Goal: Task Accomplishment & Management: Manage account settings

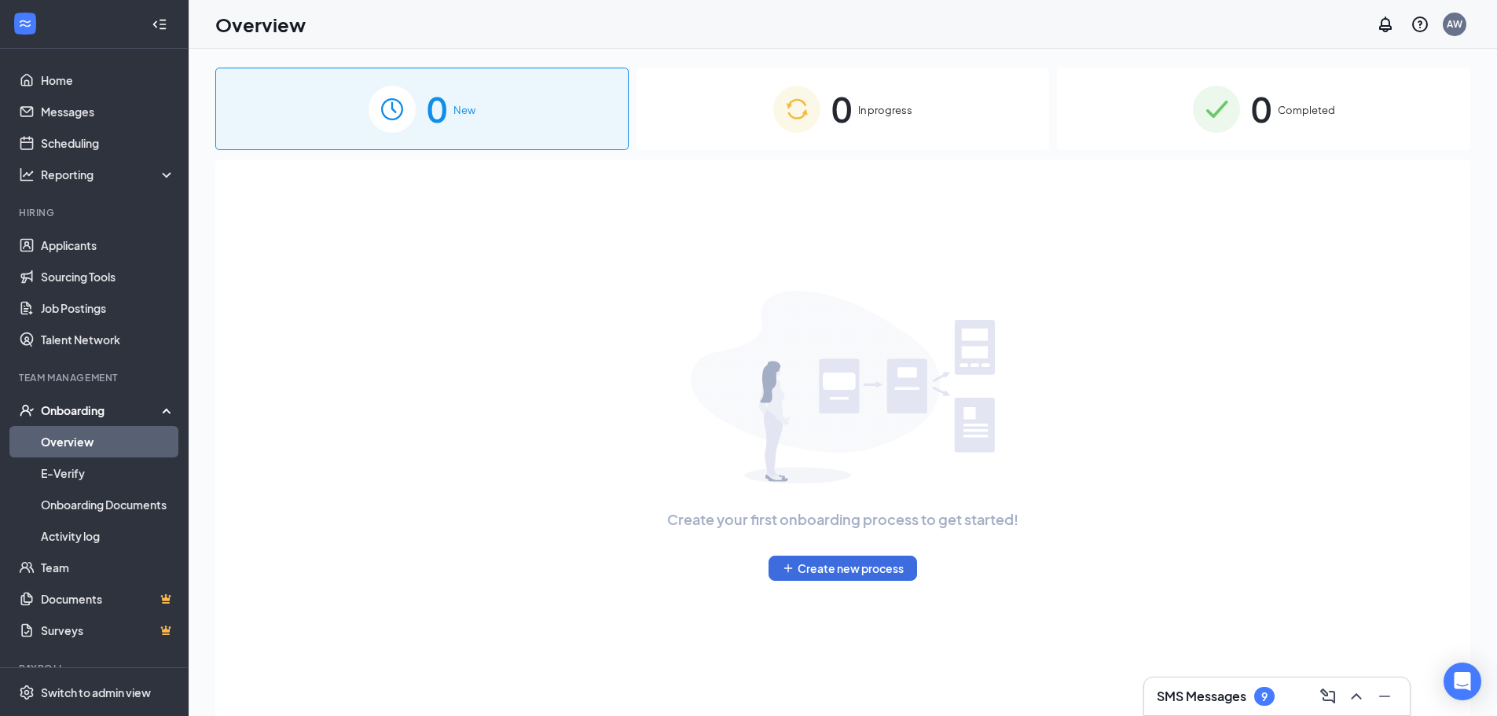
click at [867, 124] on div "0 In progress" at bounding box center [842, 109] width 413 height 82
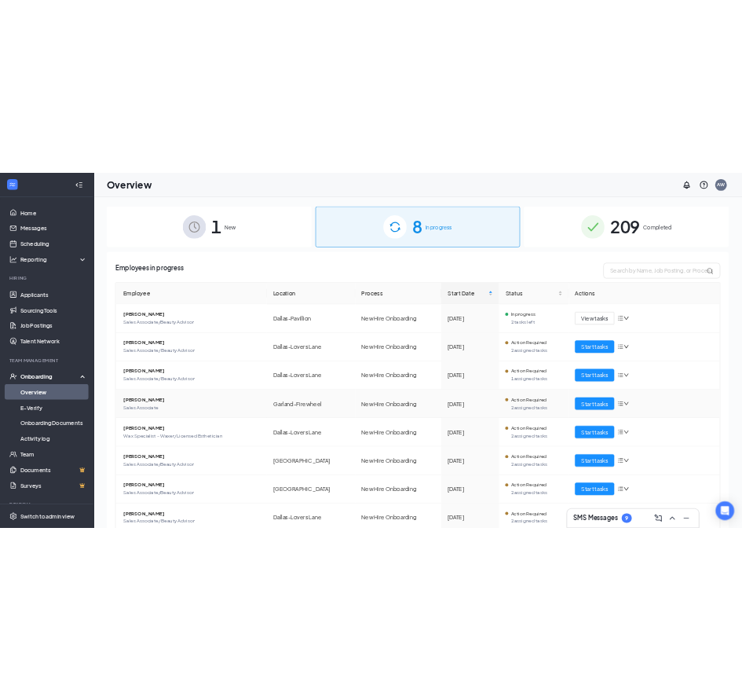
scroll to position [62, 0]
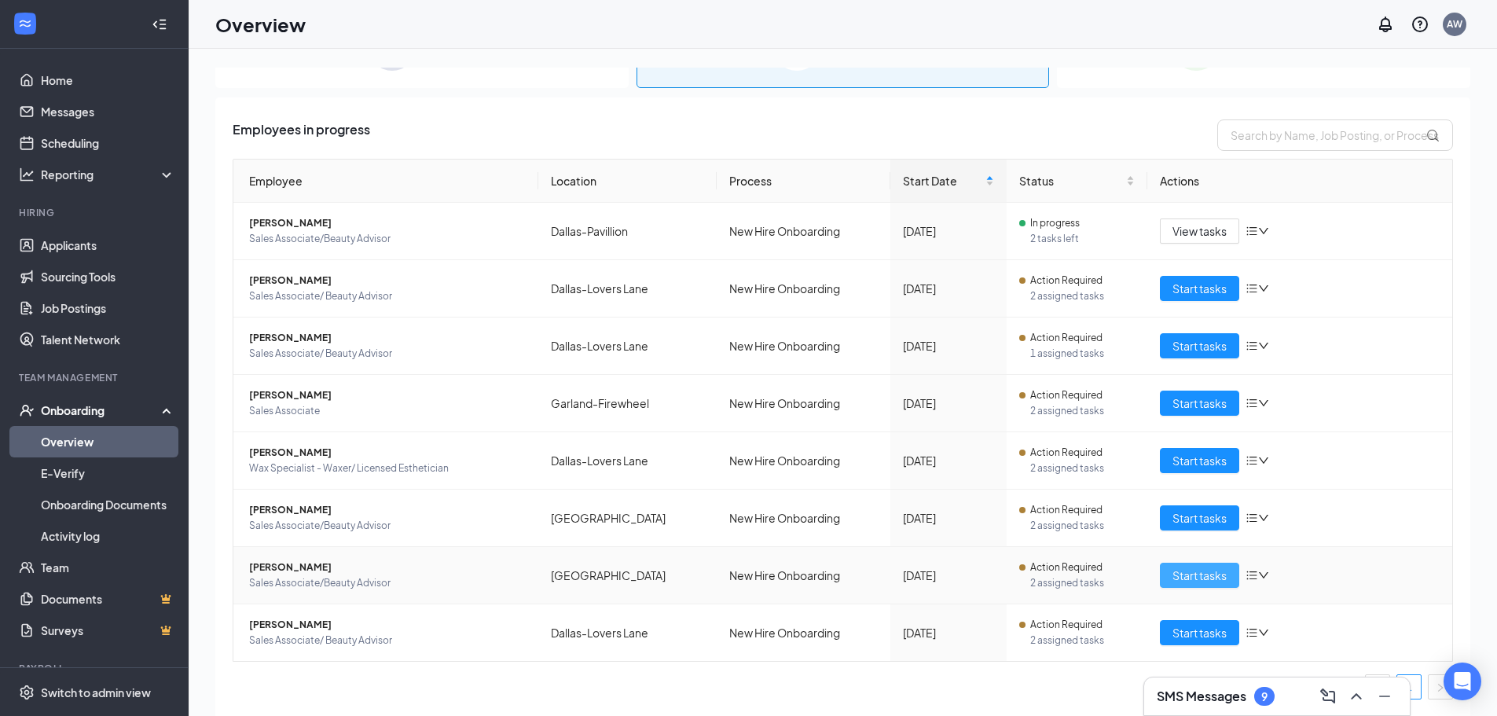
click at [1210, 575] on span "Start tasks" at bounding box center [1199, 574] width 54 height 17
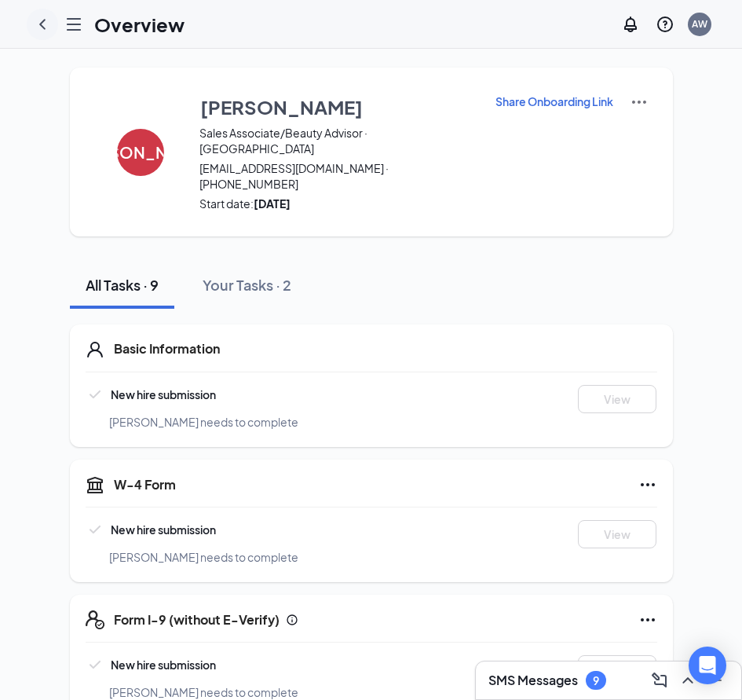
click at [51, 20] on icon "ChevronLeft" at bounding box center [42, 24] width 19 height 19
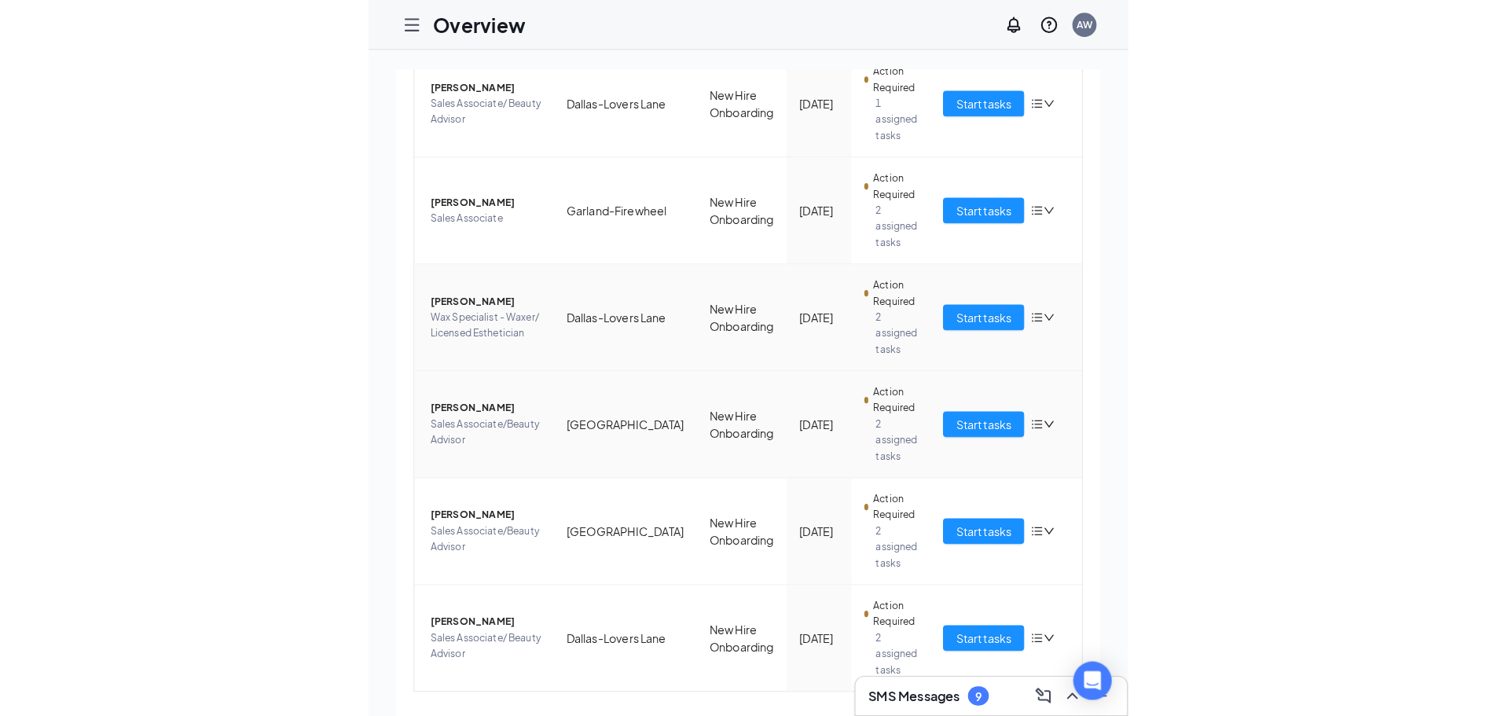
scroll to position [456, 0]
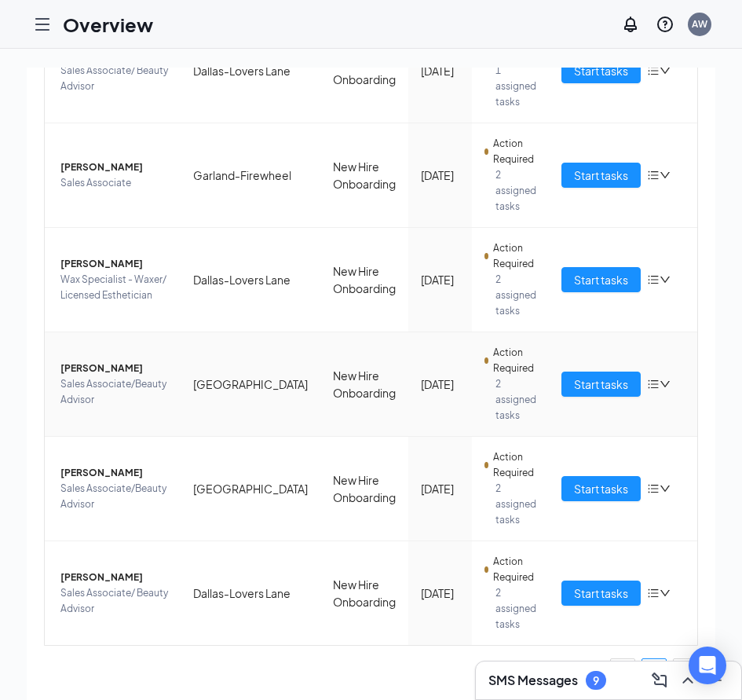
click at [660, 386] on icon "down" at bounding box center [665, 384] width 11 height 11
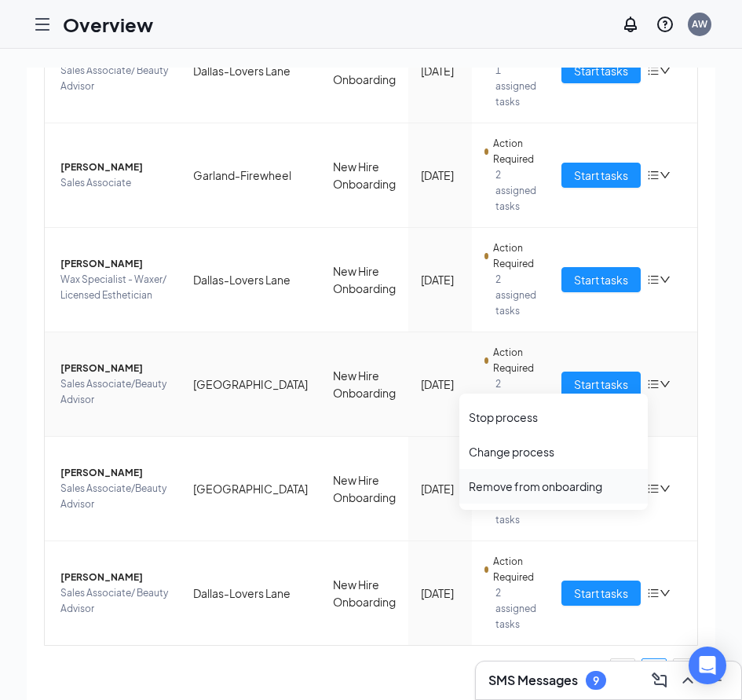
click at [539, 492] on div "Remove from onboarding" at bounding box center [554, 486] width 170 height 16
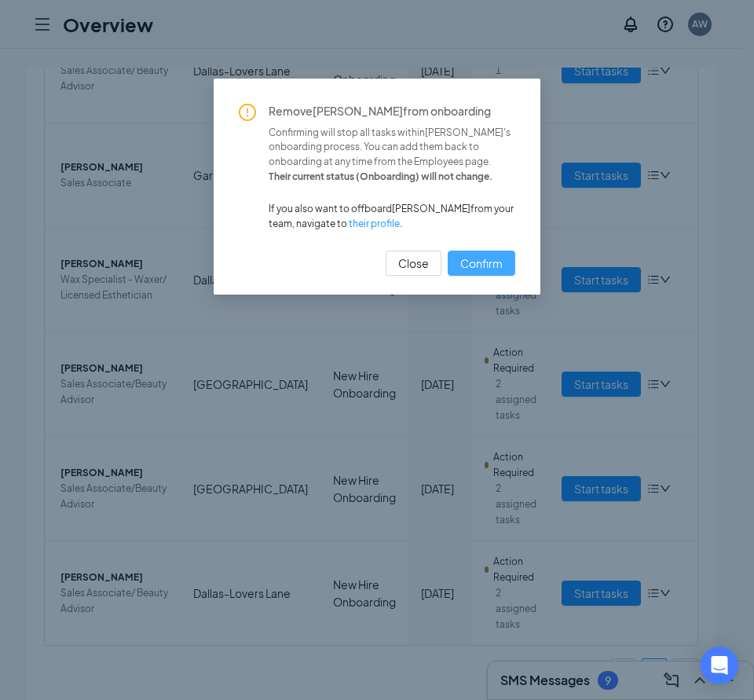
click at [486, 256] on span "Confirm" at bounding box center [481, 263] width 42 height 17
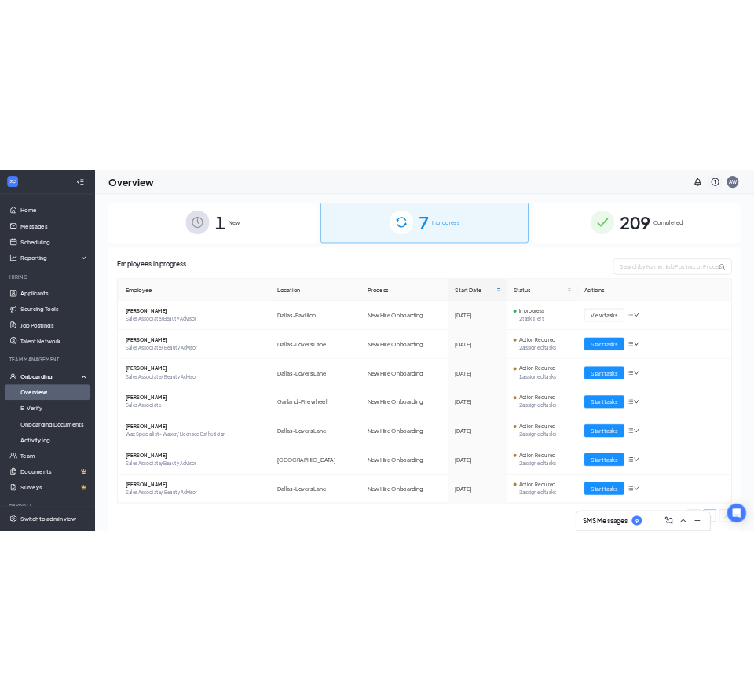
scroll to position [5, 0]
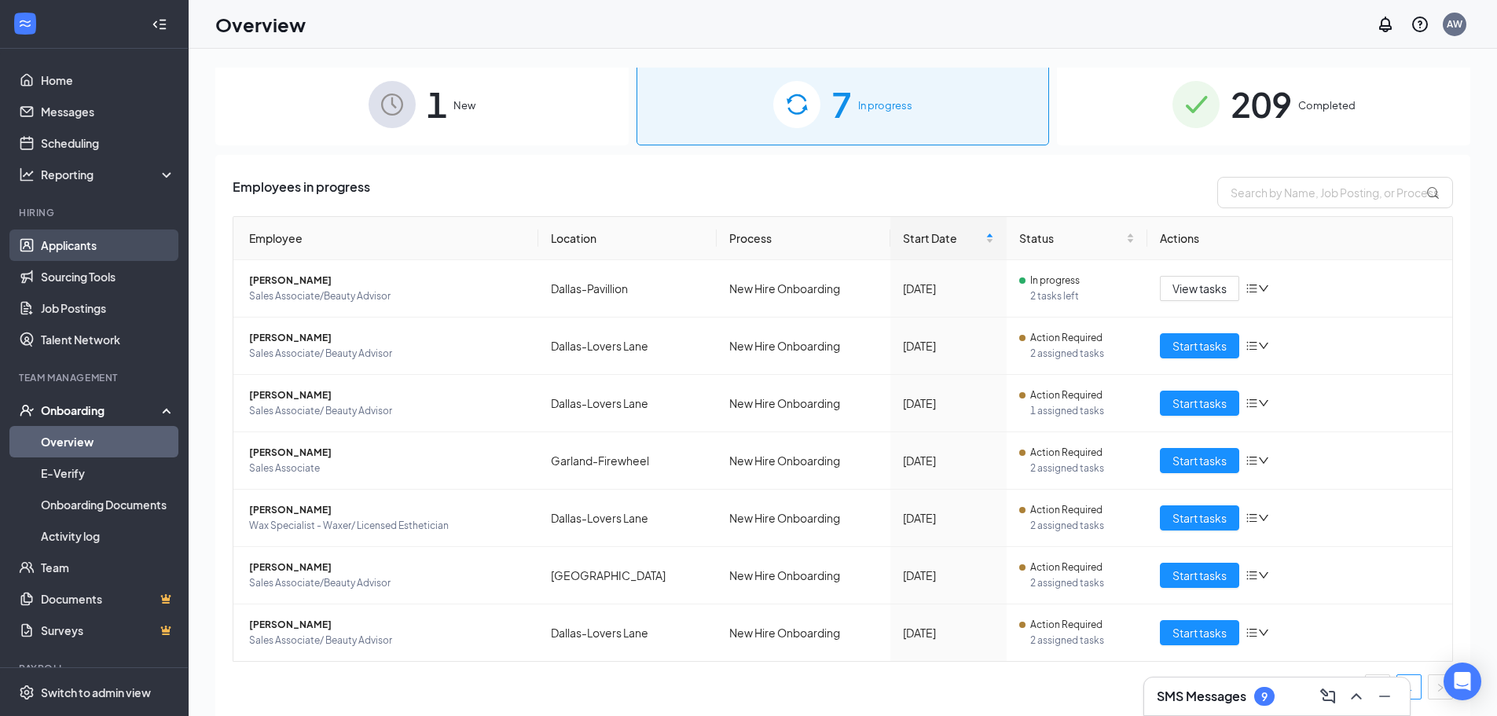
click at [112, 261] on link "Applicants" at bounding box center [108, 244] width 134 height 31
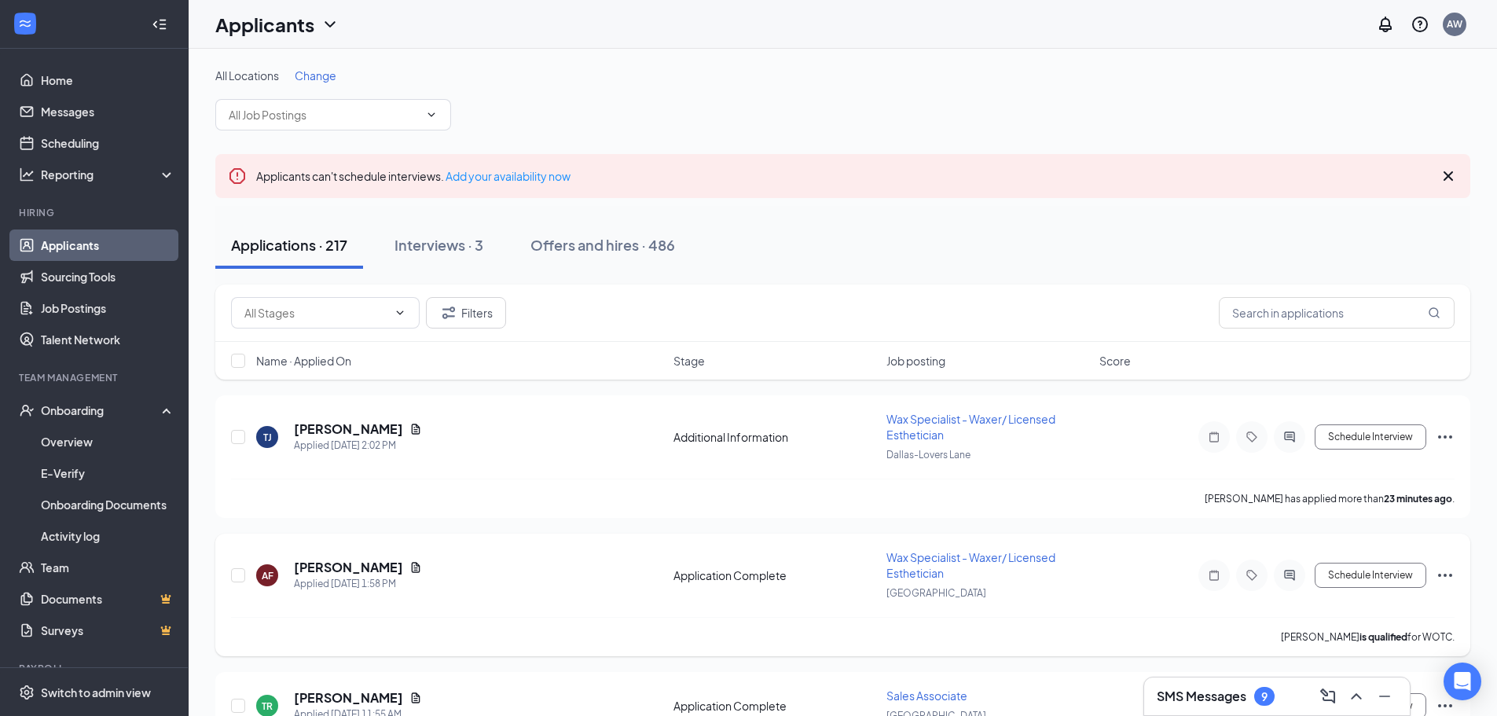
click at [444, 566] on div "AF [PERSON_NAME] Applied [DATE] 1:58 PM" at bounding box center [460, 575] width 408 height 33
click at [420, 566] on icon "Document" at bounding box center [416, 567] width 9 height 10
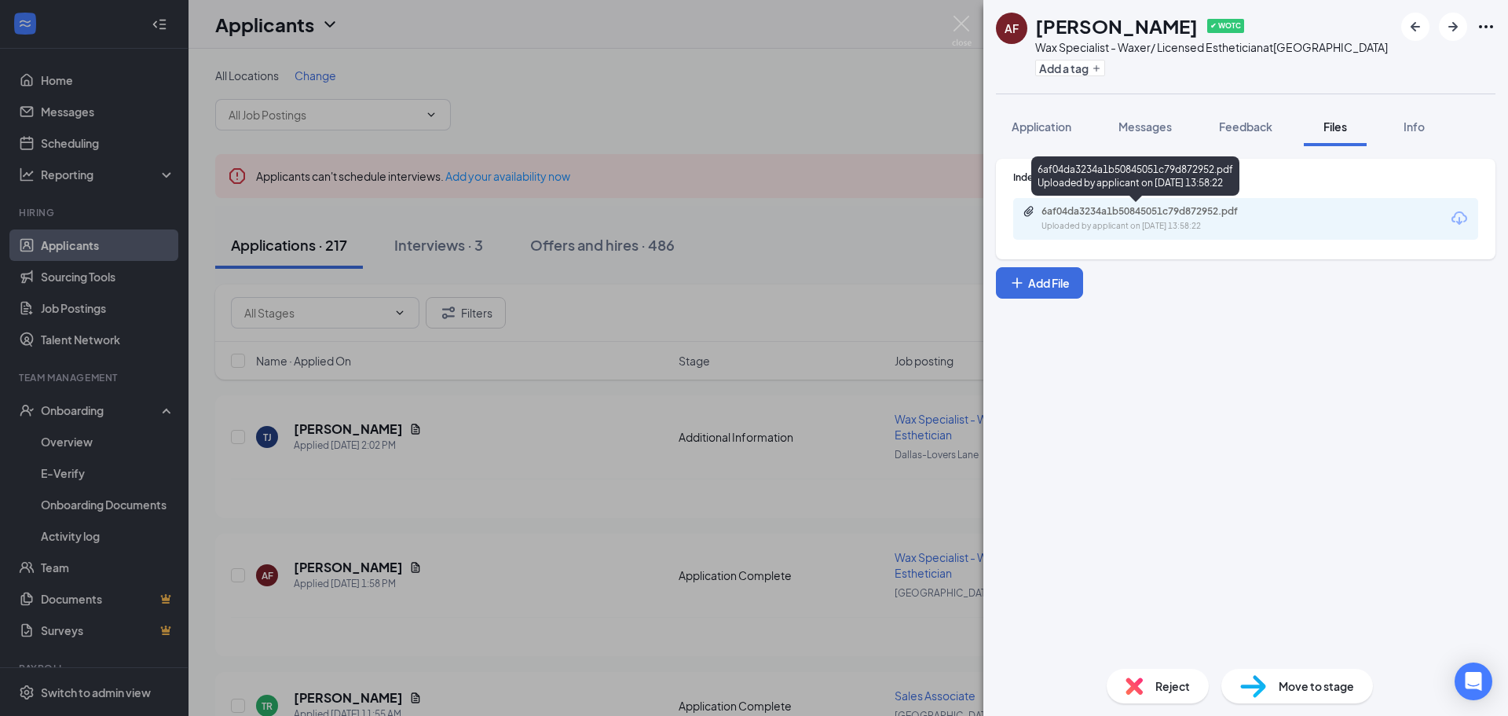
click at [1212, 221] on div "Uploaded by applicant on [DATE] 13:58:22" at bounding box center [1160, 226] width 236 height 13
